Goal: Browse casually: Explore the website without a specific task or goal

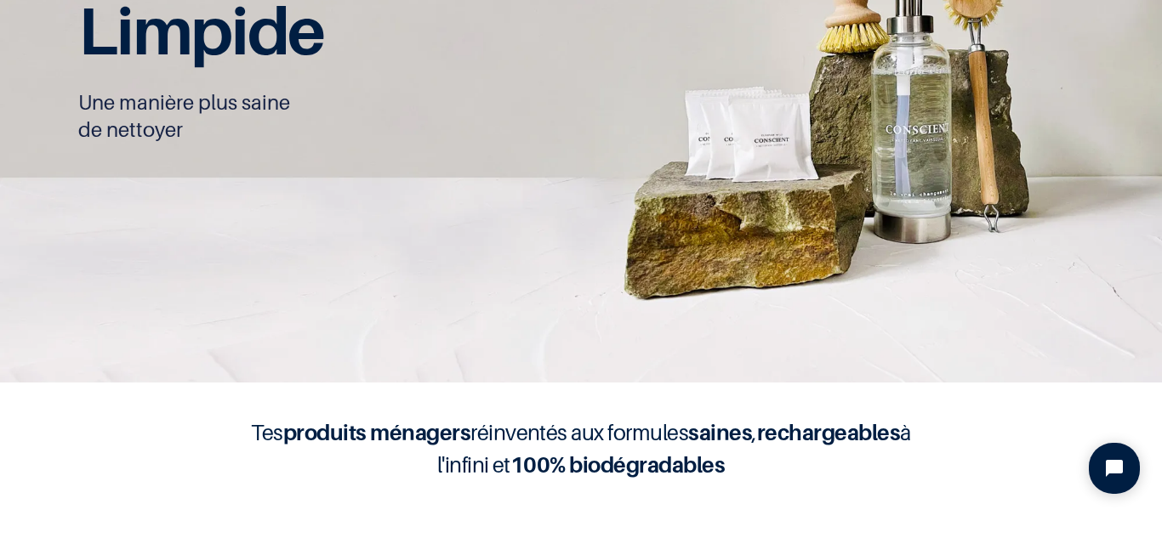
scroll to position [1, 0]
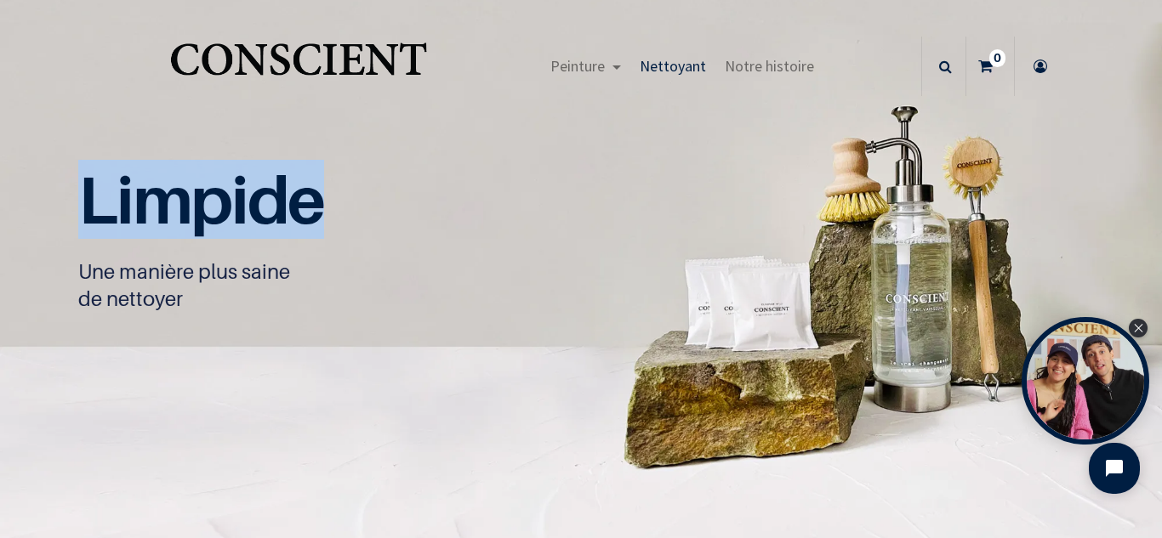
drag, startPoint x: 65, startPoint y: 202, endPoint x: 344, endPoint y: 212, distance: 280.0
click at [344, 212] on div "Limpide Une manière plus saine de nettoyer" at bounding box center [580, 276] width 1045 height 276
copy span "Limpide"
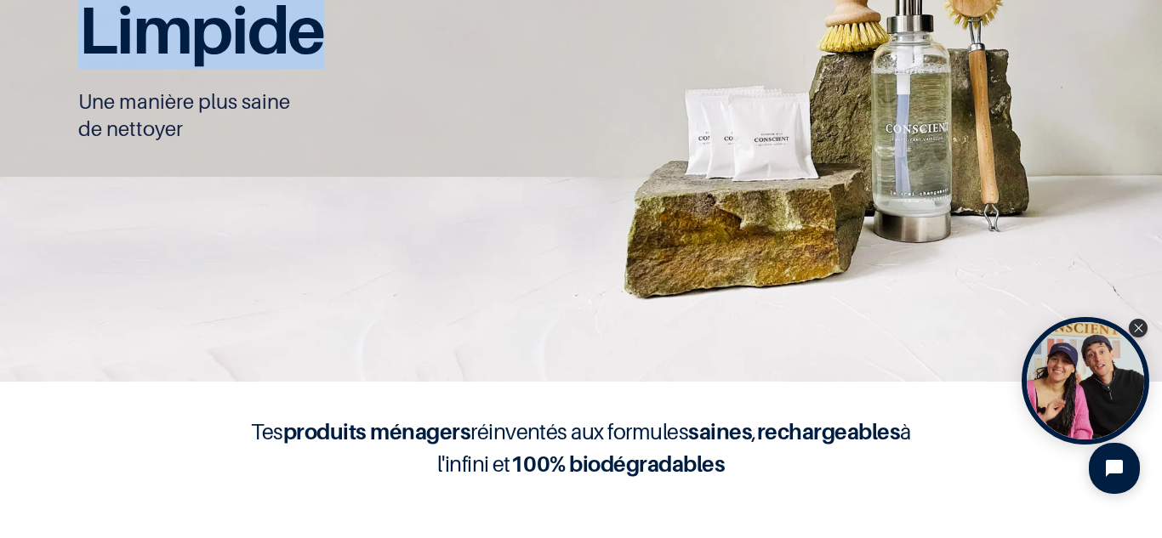
scroll to position [511, 0]
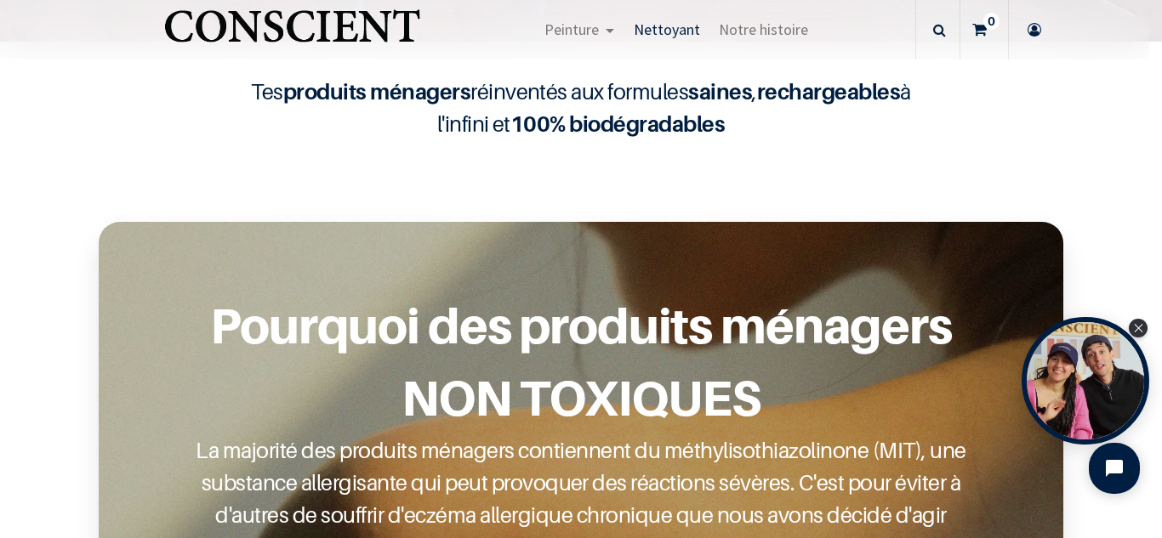
click at [355, 73] on div "Tes produits ménagers réinventés aux formules saines , rechargeables à l'infini…" at bounding box center [581, 101] width 1162 height 92
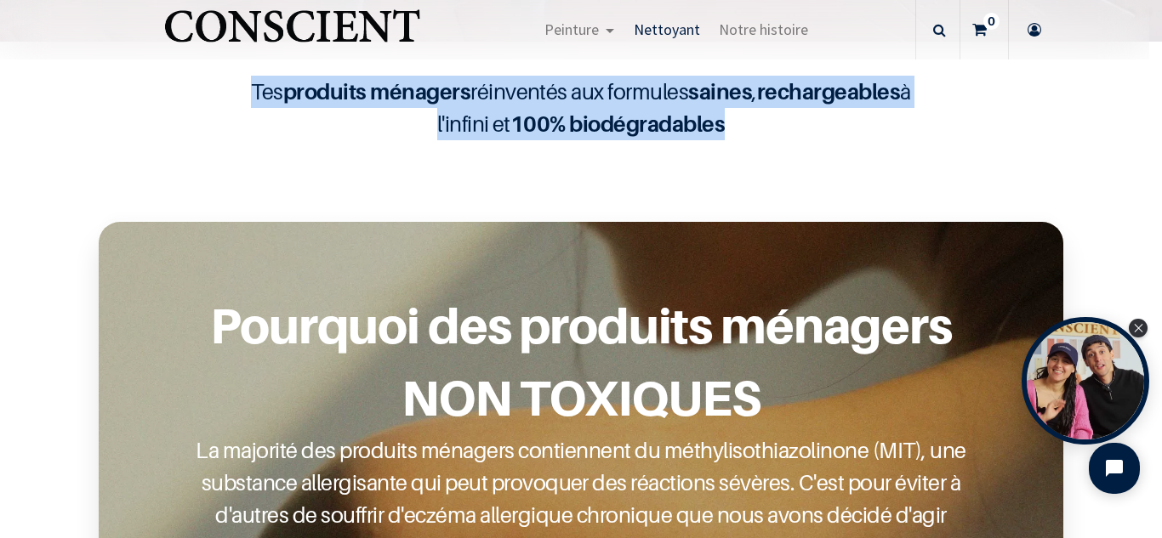
drag, startPoint x: 242, startPoint y: 96, endPoint x: 925, endPoint y: 129, distance: 683.7
click at [925, 129] on div "Tes produits ménagers réinventés aux formules saines , rechargeables à l'infini…" at bounding box center [580, 108] width 1045 height 65
click at [910, 146] on div "Tes produits ménagers réinventés aux formules saines , rechargeables à l'infini…" at bounding box center [581, 101] width 1162 height 92
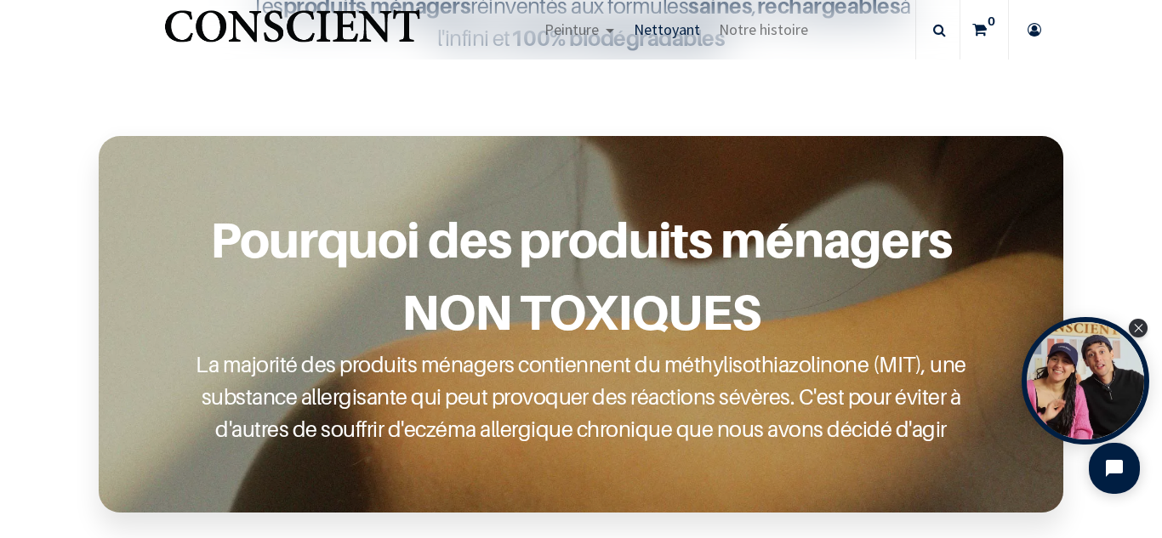
scroll to position [596, 0]
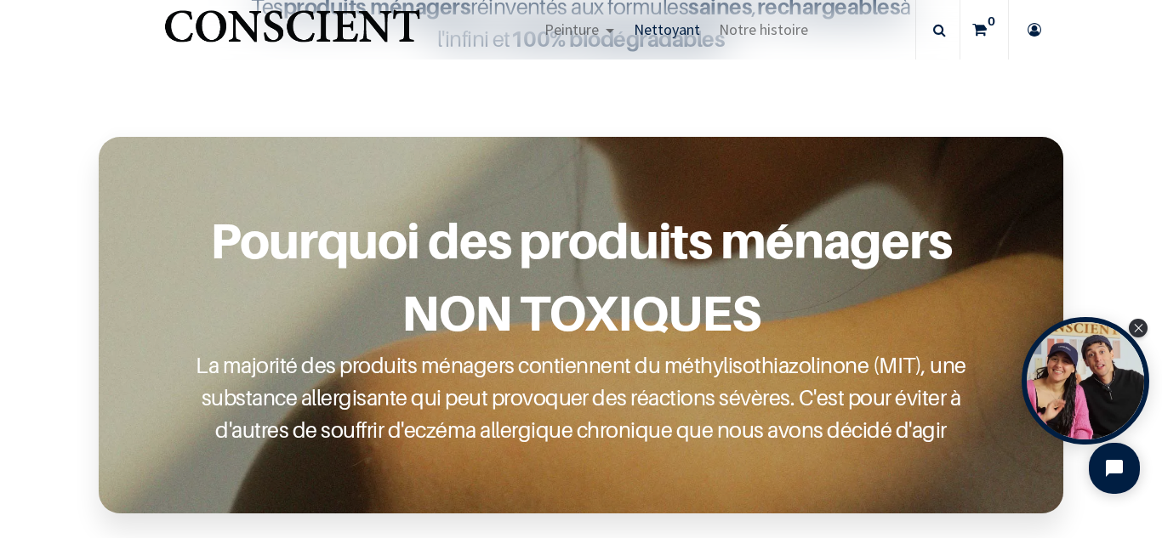
click at [31, 5] on nav "Peinture Shop Inspiration new 0" at bounding box center [574, 30] width 1149 height 60
